Goal: Ask a question

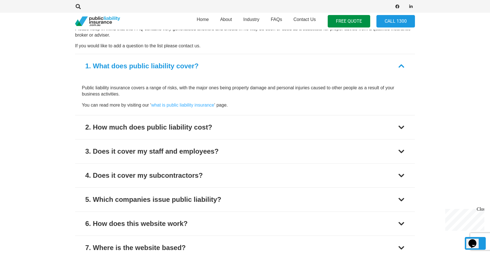
scroll to position [680, 0]
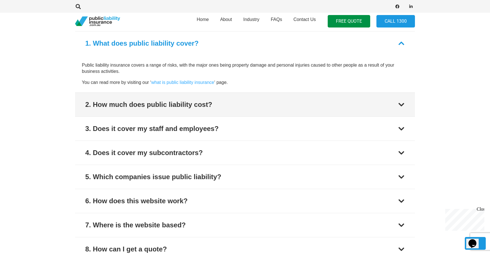
click at [399, 101] on div at bounding box center [401, 104] width 7 height 7
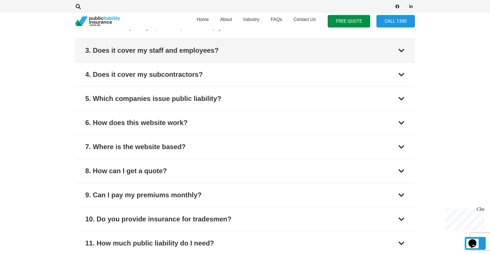
scroll to position [762, 0]
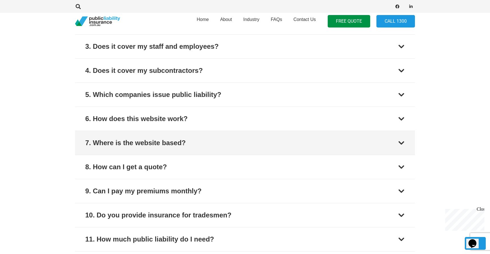
click at [398, 137] on button "7. Where is the website based?" at bounding box center [245, 143] width 340 height 24
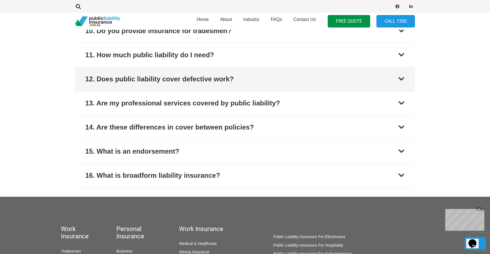
scroll to position [939, 0]
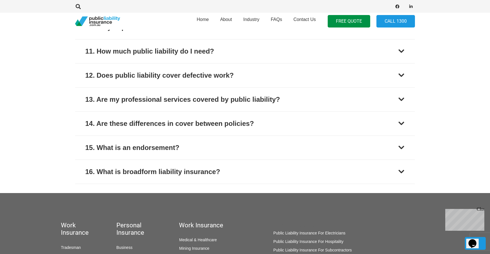
click at [471, 239] on icon "Opens Chat This icon Opens the chat window." at bounding box center [472, 243] width 9 height 9
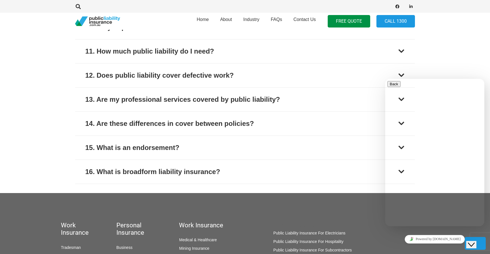
click at [385, 79] on textarea at bounding box center [385, 79] width 0 height 0
type textarea "Hello good afternoon"
click at [385, 79] on textarea "I transport people to and from the airport and occasionally to attractions. Thi…" at bounding box center [385, 79] width 0 height 0
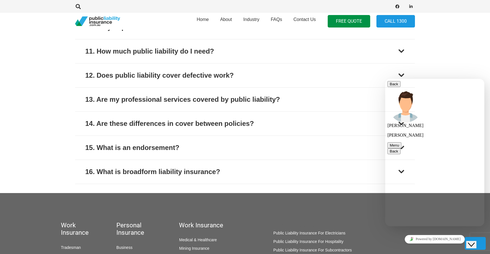
type textarea "I transport people to and from the airport and occasionally to attractions. Thi…"
click at [385, 79] on textarea "I transport people to and from the airport and occasionally to attractions. Thi…" at bounding box center [385, 79] width 0 height 0
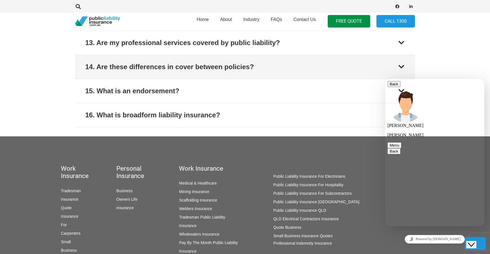
scroll to position [1024, 0]
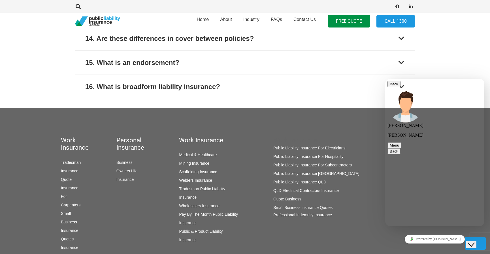
click at [422, 133] on p "[PERSON_NAME]" at bounding box center [435, 135] width 95 height 5
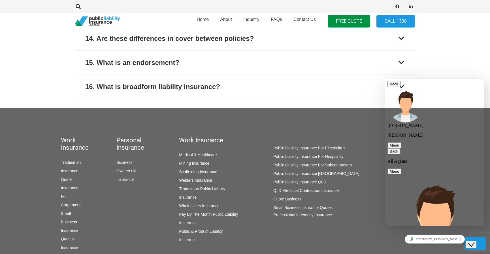
click at [398, 148] on button "Back" at bounding box center [394, 151] width 13 height 6
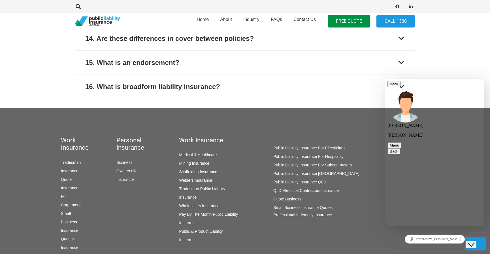
click at [385, 79] on textarea at bounding box center [385, 79] width 0 height 0
type textarea "A"
type textarea "I am in [GEOGRAPHIC_DATA] on the [GEOGRAPHIC_DATA]"
type textarea "My vehicle has full comprehensive insurance"
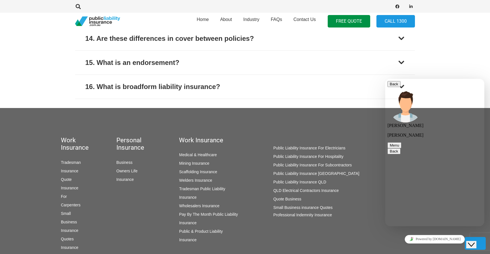
scroll to position [8, 0]
type textarea "I also have all the necessary licenses to do this work"
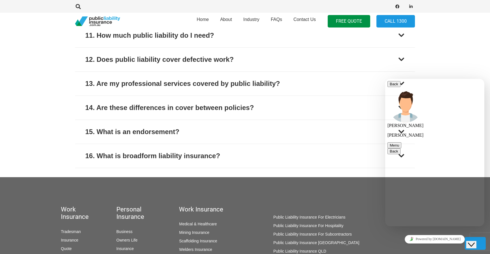
scroll to position [171, 0]
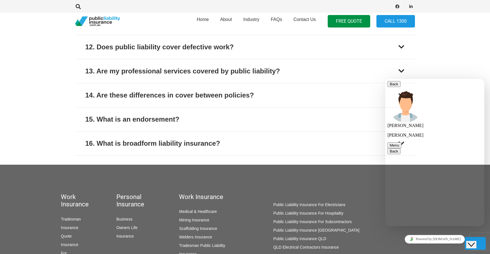
click at [385, 79] on textarea at bounding box center [385, 79] width 0 height 0
click at [385, 79] on textarea "We dont have a business" at bounding box center [385, 79] width 0 height 0
click at [385, 79] on textarea "We don't have a business" at bounding box center [385, 79] width 0 height 0
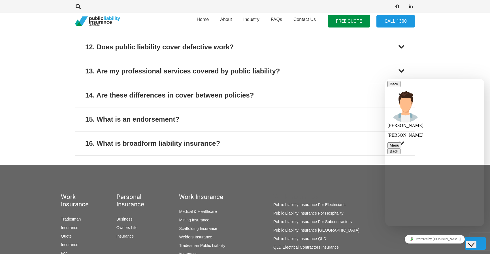
scroll to position [236, 0]
type textarea "We don't have a business and we have just started do this so have no idea of th…"
type textarea "We contract to another company as an individual"
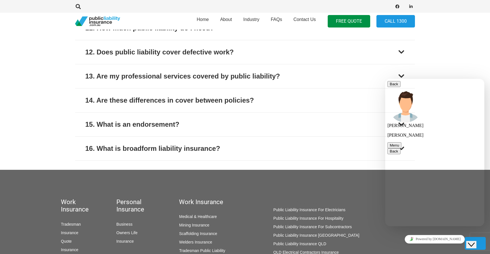
scroll to position [996, 0]
